Goal: Information Seeking & Learning: Learn about a topic

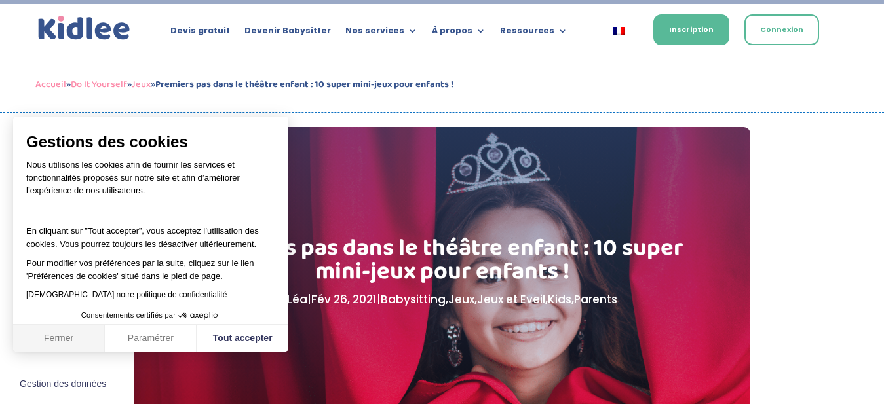
click at [77, 339] on button "Fermer" at bounding box center [59, 339] width 92 height 28
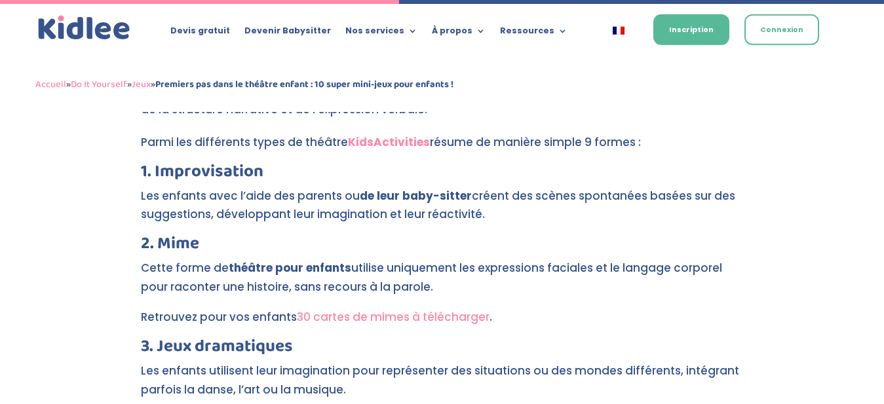
scroll to position [2607, 0]
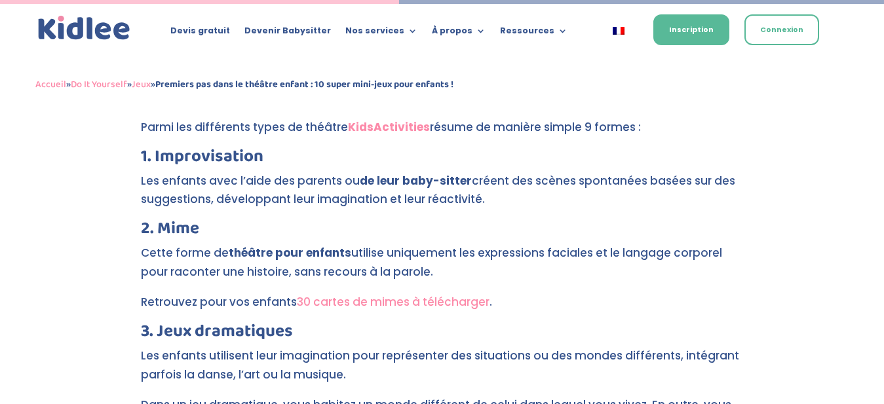
click at [346, 294] on link "30 cartes de mimes à télécharger" at bounding box center [393, 302] width 193 height 16
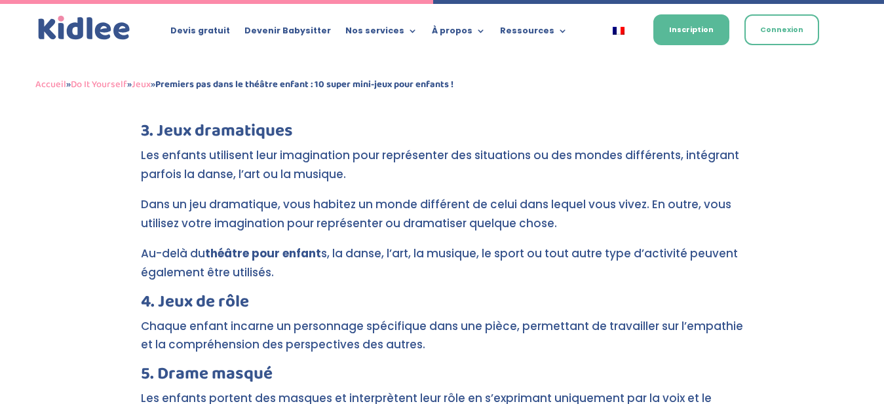
scroll to position [2875, 0]
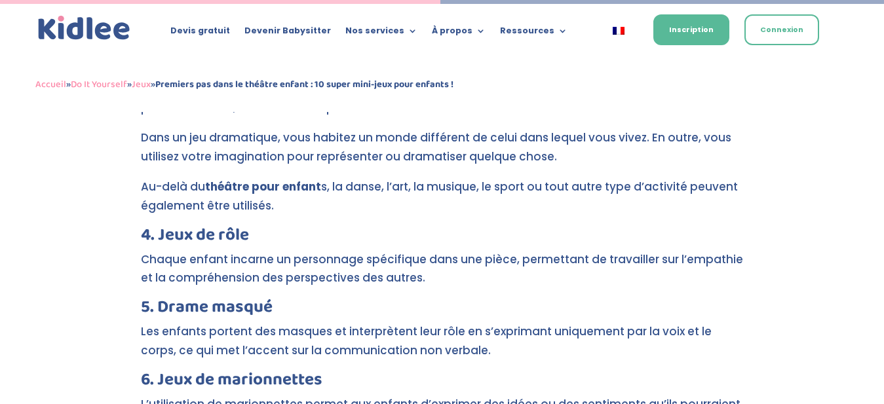
click at [75, 197] on div "Premiers pas dans le théâtre enfant : 10 super mini-jeux pour enfants ! par Léa…" at bounding box center [442, 395] width 884 height 6286
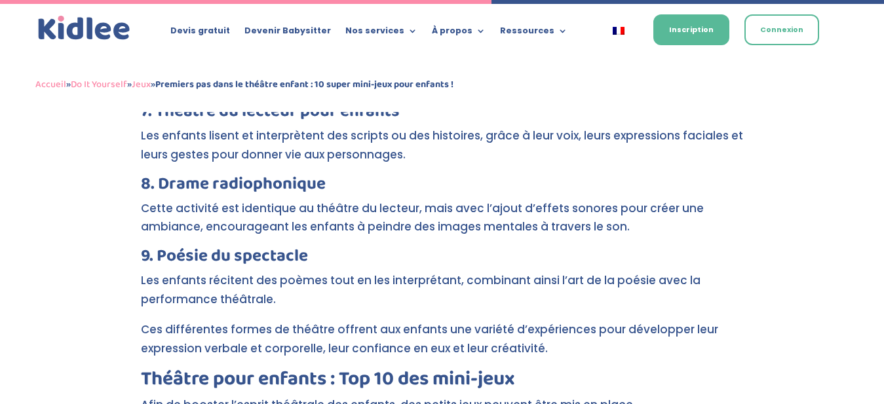
scroll to position [3276, 0]
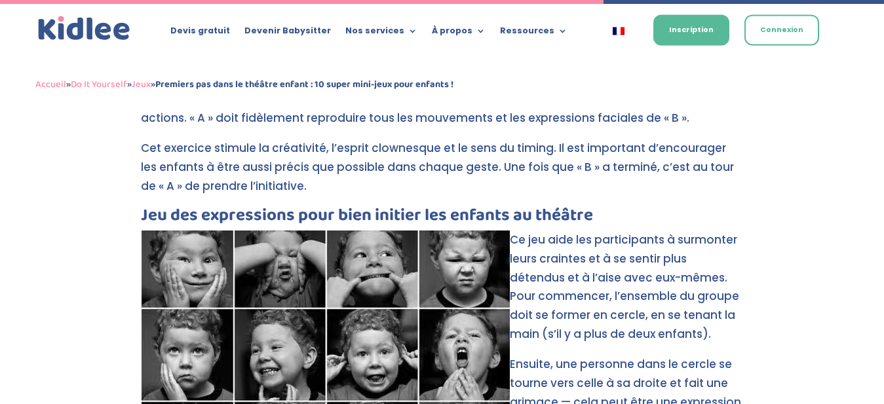
scroll to position [3945, 0]
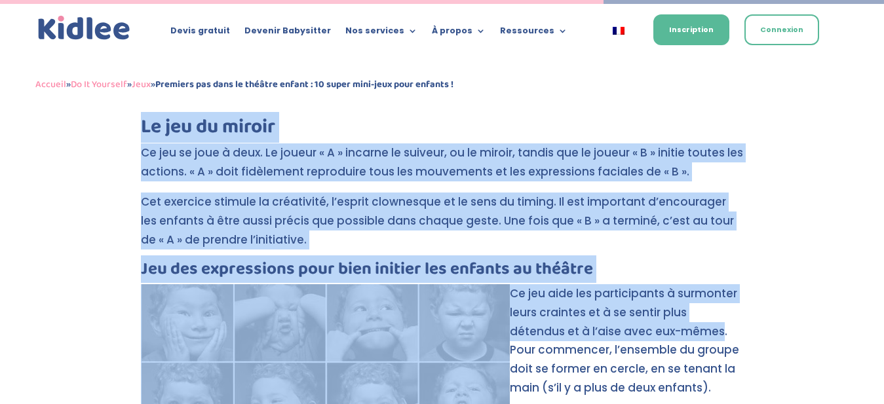
drag, startPoint x: 140, startPoint y: 229, endPoint x: 656, endPoint y: 301, distance: 521.5
drag, startPoint x: 657, startPoint y: 299, endPoint x: 648, endPoint y: 294, distance: 10.6
click at [657, 297] on p "Ce jeu aide les participants à surmonter leurs craintes et à se sentir plus dét…" at bounding box center [442, 346] width 603 height 125
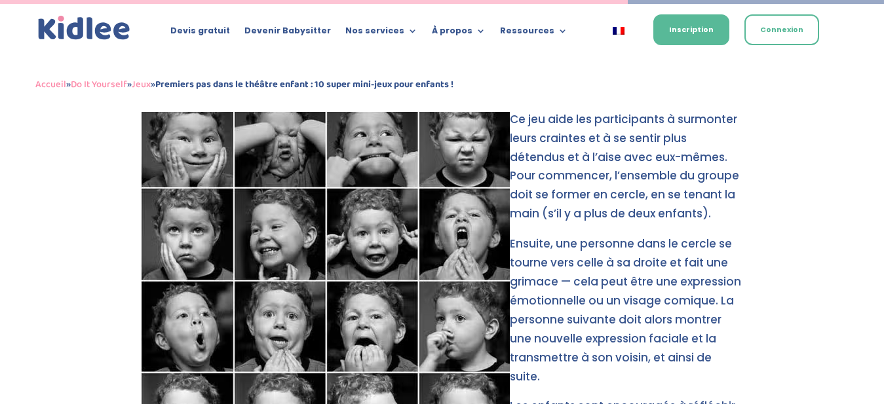
scroll to position [4186, 0]
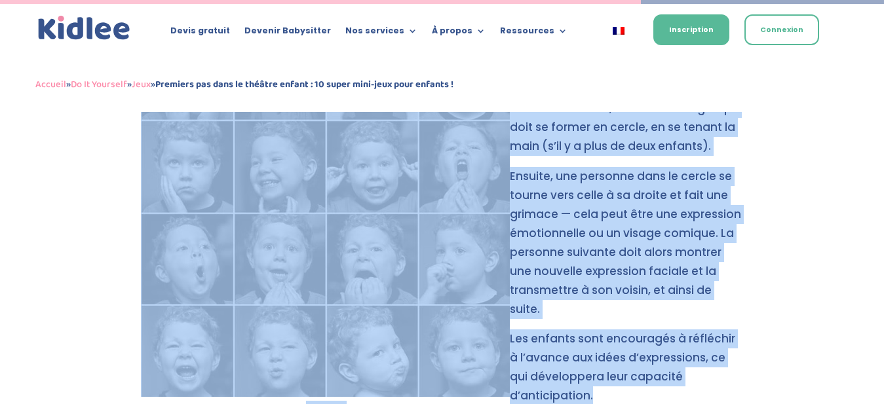
drag, startPoint x: 144, startPoint y: 229, endPoint x: 742, endPoint y: 322, distance: 605.6
copy div "eu des expressions pour bien initier les enfants au théâtre Pinterest Ce jeu ai…"
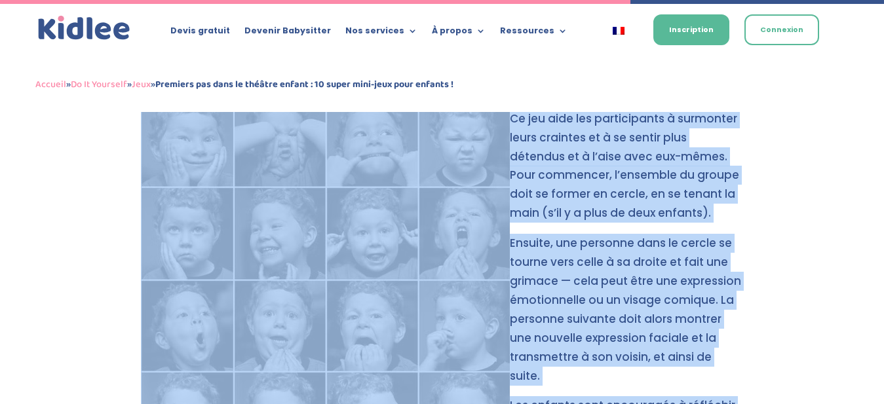
scroll to position [4387, 0]
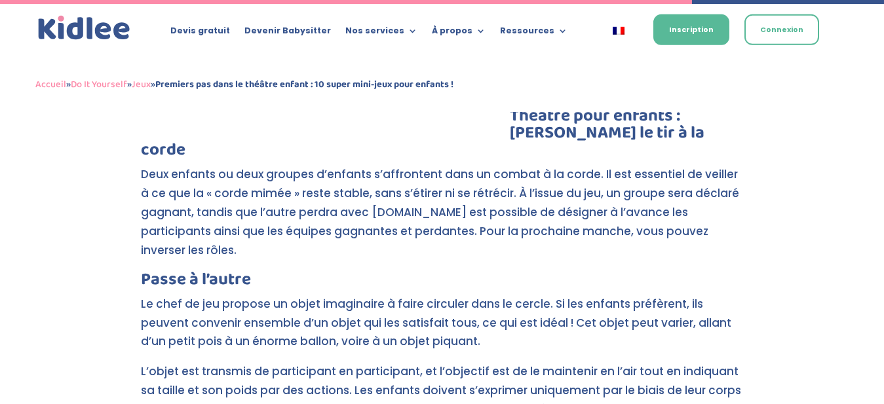
scroll to position [4521, 0]
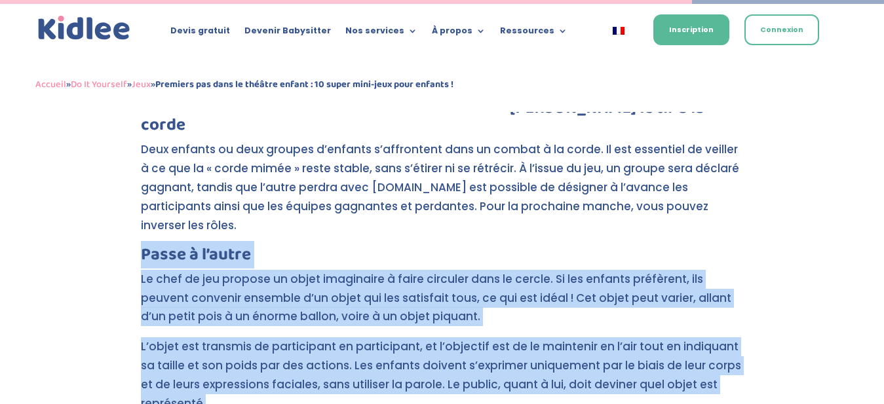
drag, startPoint x: 201, startPoint y: 318, endPoint x: 142, endPoint y: 193, distance: 137.8
copy div "Passe à l’autre Le chef de jeu propose un objet imaginaire à faire circuler dan…"
click at [388, 246] on h3 "Passe à l’autre" at bounding box center [442, 258] width 603 height 24
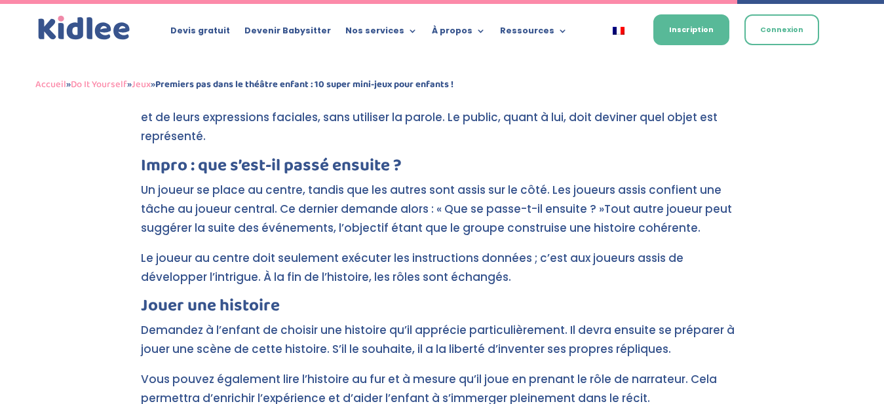
scroll to position [4855, 0]
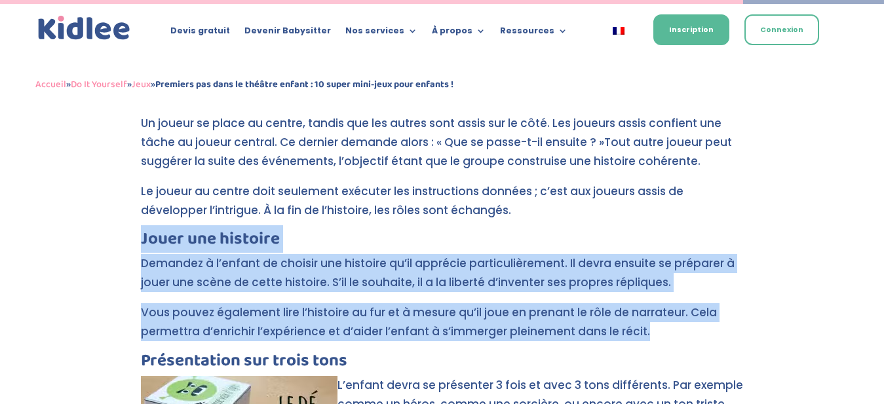
drag, startPoint x: 662, startPoint y: 260, endPoint x: 144, endPoint y: 168, distance: 526.5
copy div "Jouer une histoire Demandez à l’enfant de choisir une histoire qu’il apprécie p…"
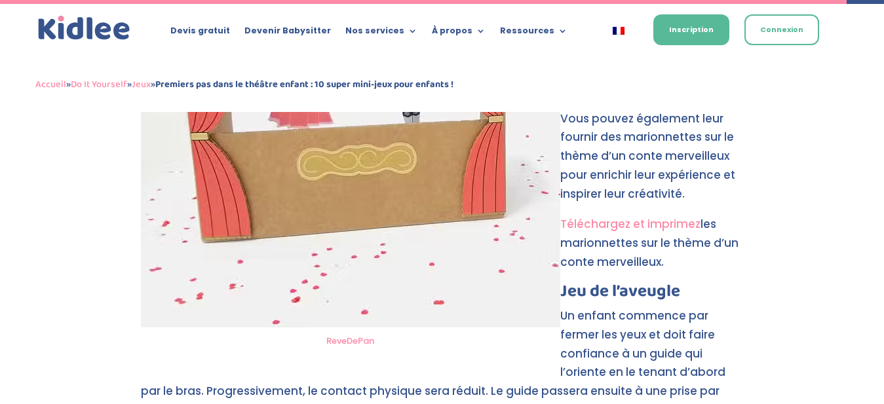
scroll to position [5590, 0]
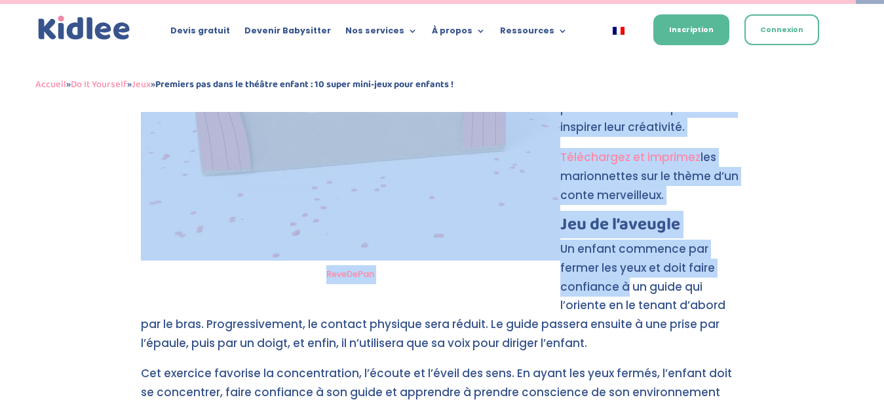
drag, startPoint x: 686, startPoint y: 296, endPoint x: 649, endPoint y: 226, distance: 78.9
click at [687, 240] on p "Un enfant commence par fermer les yeux et doit faire confiance à un guide qui l…" at bounding box center [442, 302] width 603 height 125
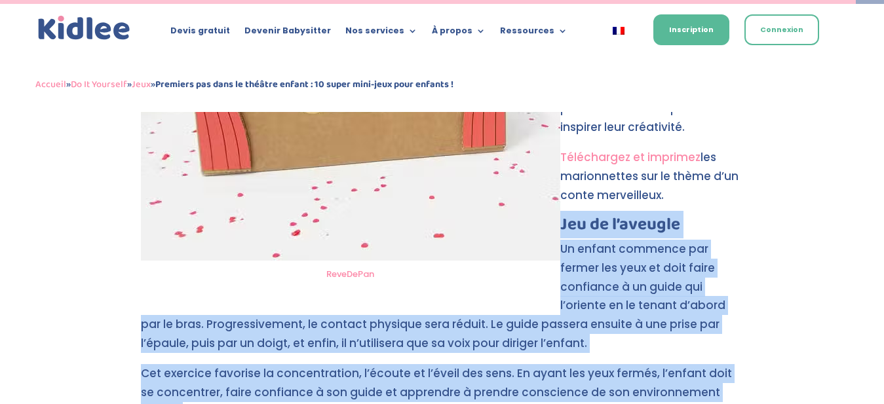
drag, startPoint x: 676, startPoint y: 302, endPoint x: 563, endPoint y: 165, distance: 177.8
copy div "Jeu de l’aveugle Un enfant commence par fermer les yeux et doit faire confiance…"
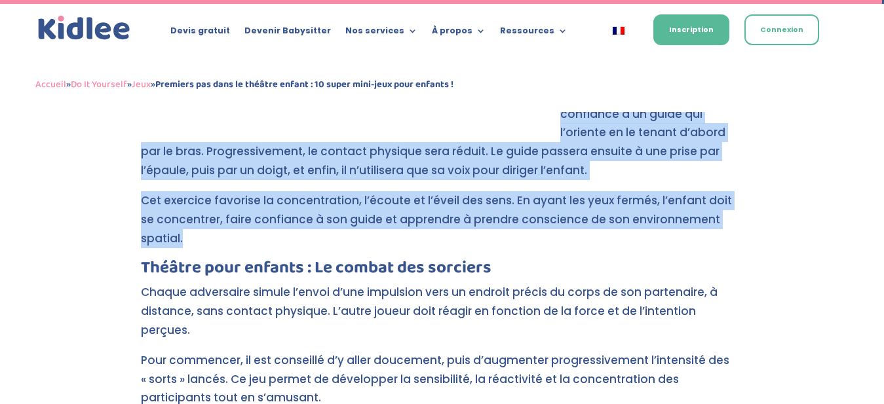
scroll to position [5791, 0]
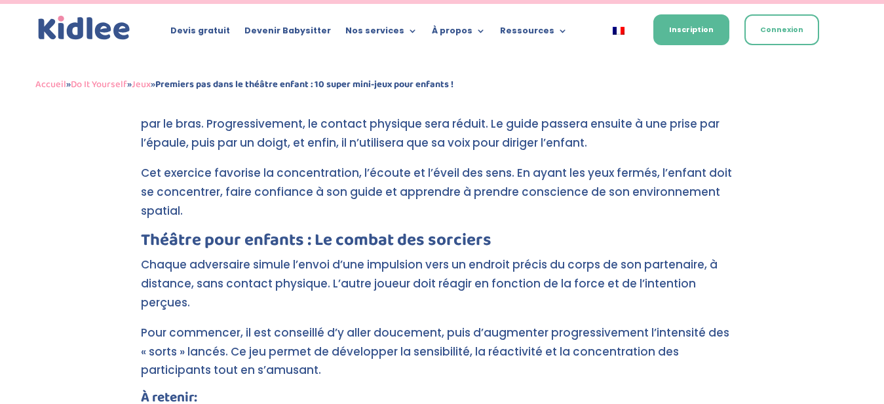
click at [259, 324] on p "Pour commencer, il est conseillé d’y aller doucement, puis d’augmenter progress…" at bounding box center [442, 358] width 603 height 68
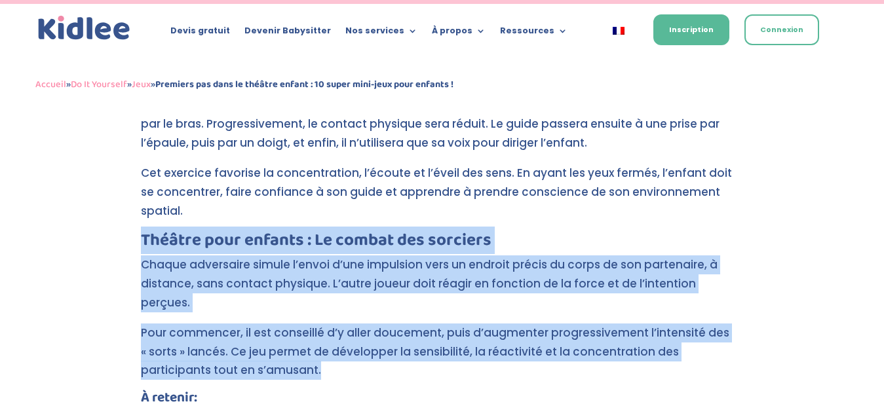
drag, startPoint x: 282, startPoint y: 254, endPoint x: 144, endPoint y: 158, distance: 167.6
copy div "Théâtre pour enfants : Le combat des sorciers Chaque adversaire simule l’envoi …"
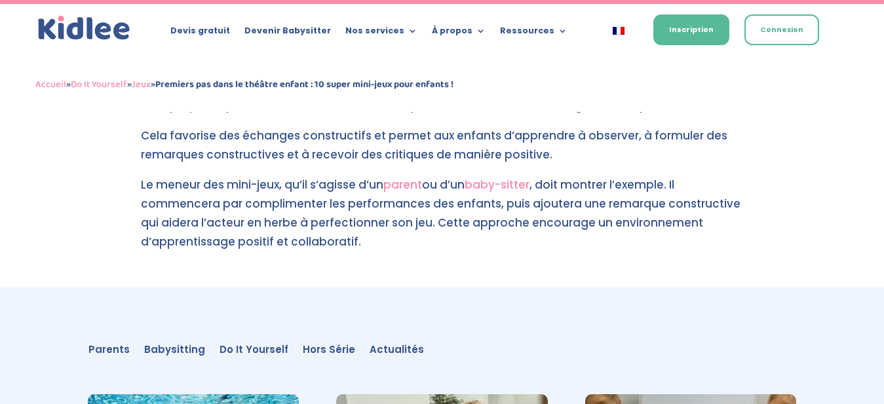
scroll to position [5925, 0]
